Goal: Communication & Community: Connect with others

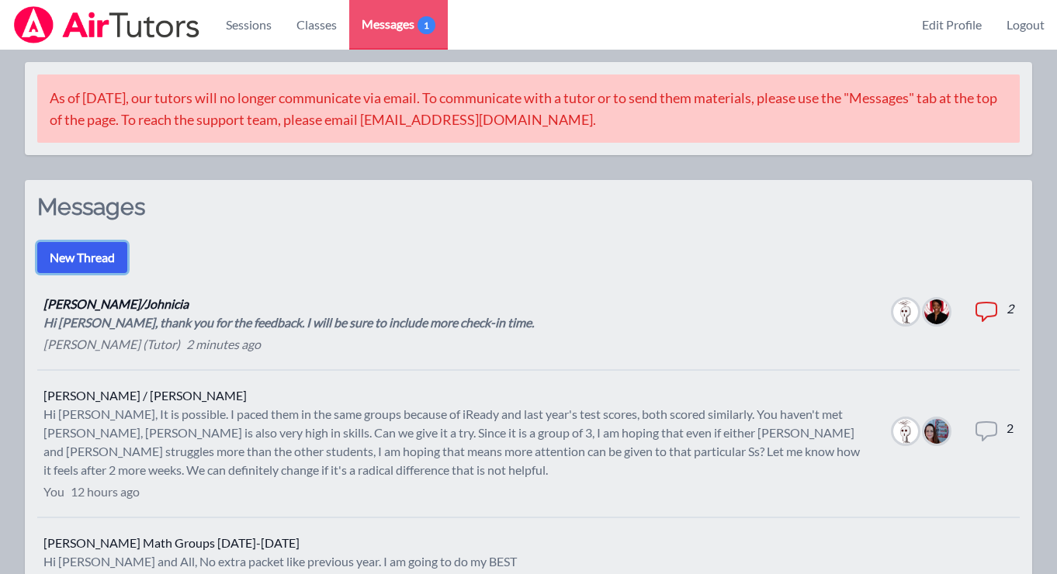
click at [102, 251] on button "New Thread" at bounding box center [82, 257] width 90 height 31
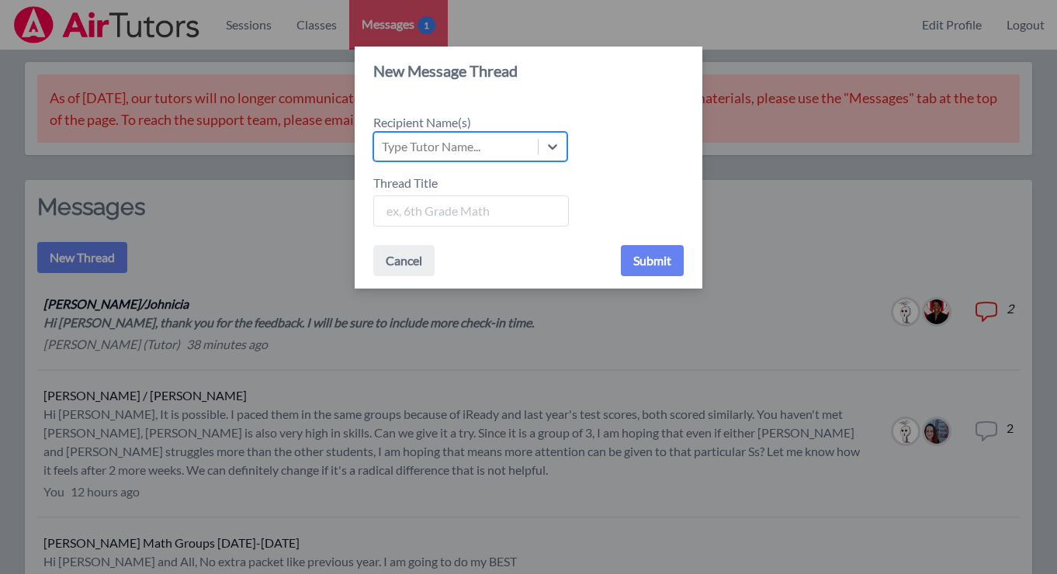
click at [483, 144] on div "Type Tutor Name..." at bounding box center [456, 147] width 164 height 28
click at [383, 144] on input "Recipient Name(s) Select is focused ,type to refine list, press Down to open th…" at bounding box center [383, 146] width 2 height 19
type input "[PERSON_NAME]"
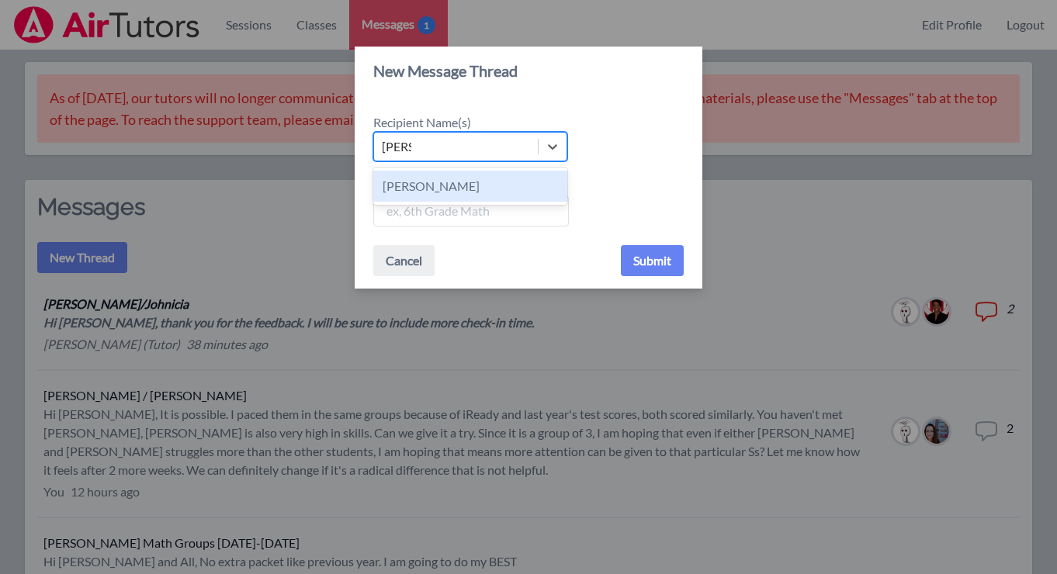
click at [442, 186] on div "[PERSON_NAME]" at bounding box center [470, 186] width 194 height 31
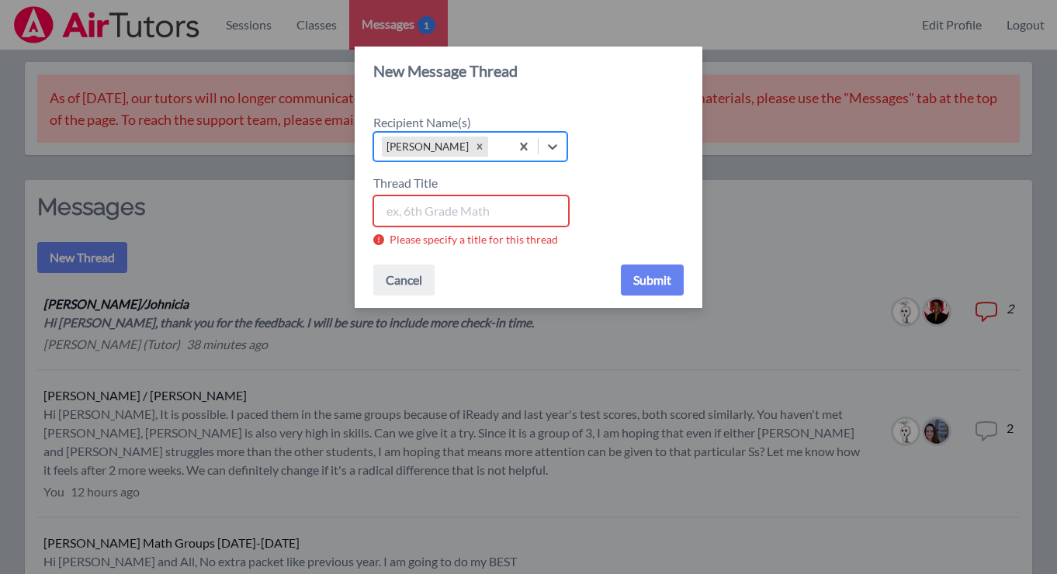
click at [436, 208] on input "Thread Title" at bounding box center [471, 211] width 196 height 31
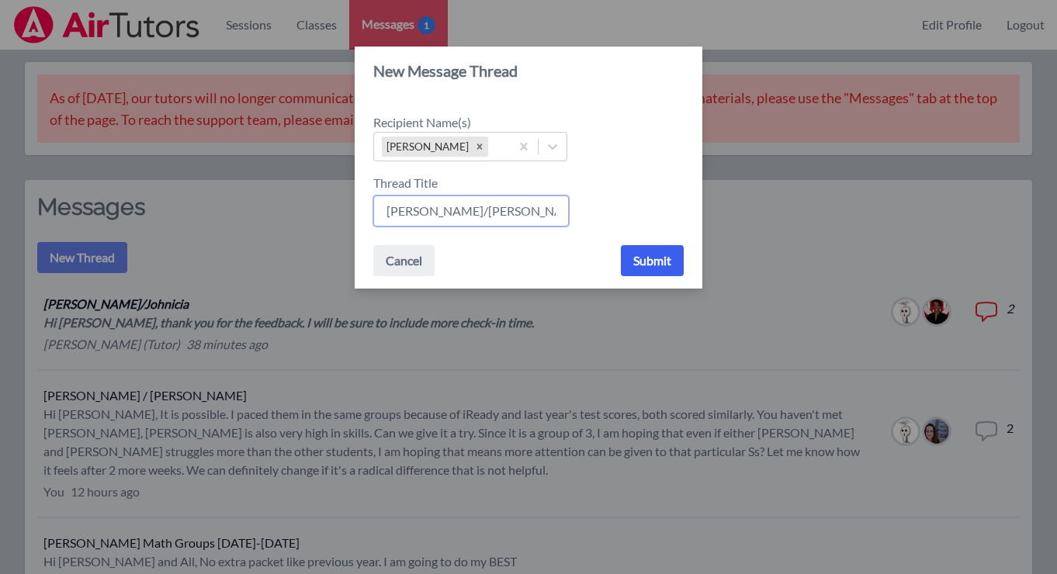
type input "[PERSON_NAME]/[PERSON_NAME]"
click at [650, 258] on button "Submit" at bounding box center [652, 260] width 63 height 31
